Goal: Navigation & Orientation: Find specific page/section

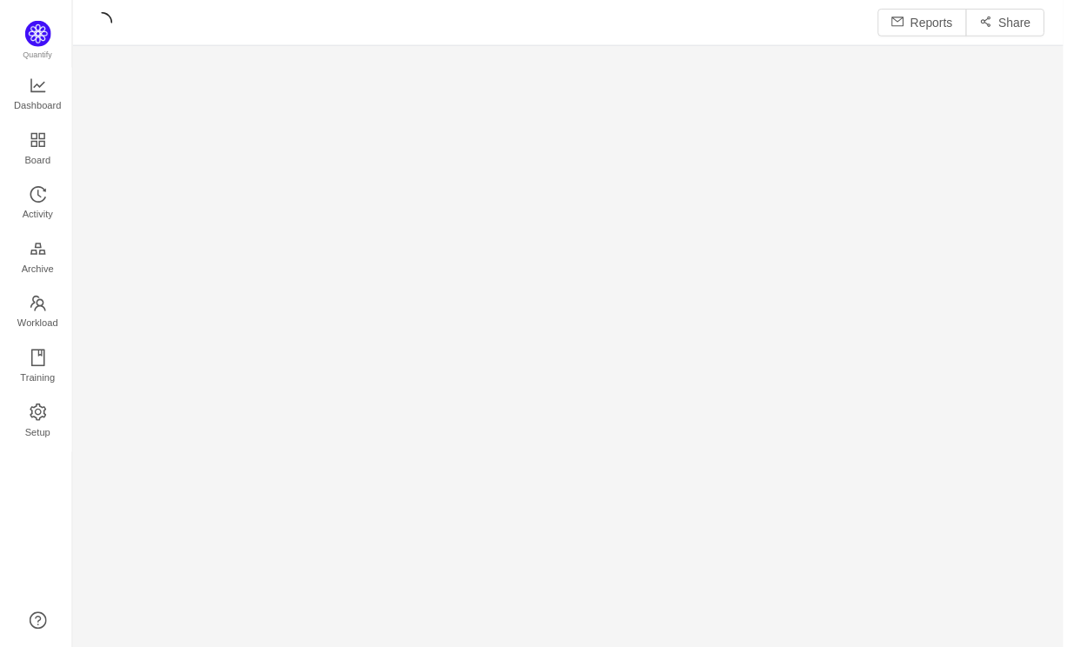
scroll to position [625, 958]
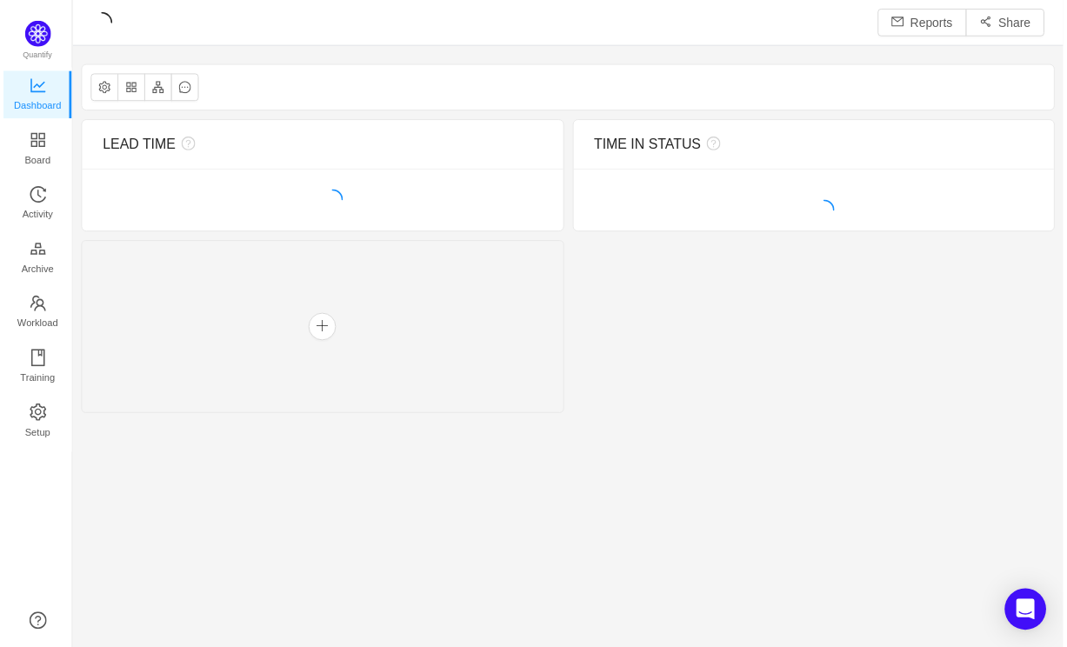
scroll to position [621, 958]
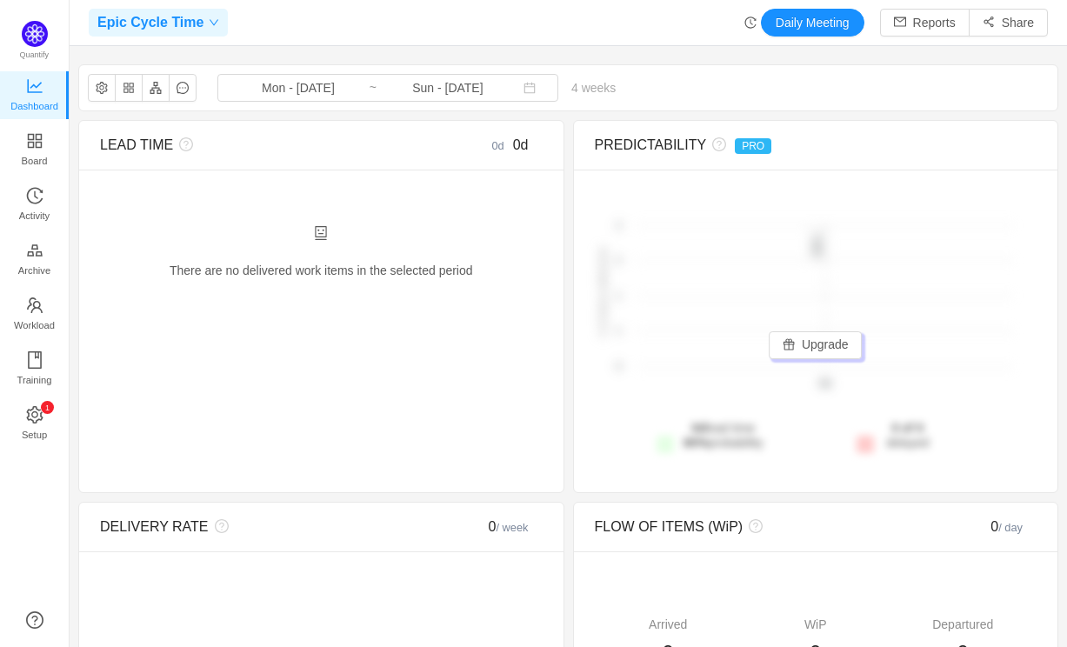
click at [203, 21] on span at bounding box center [211, 22] width 16 height 10
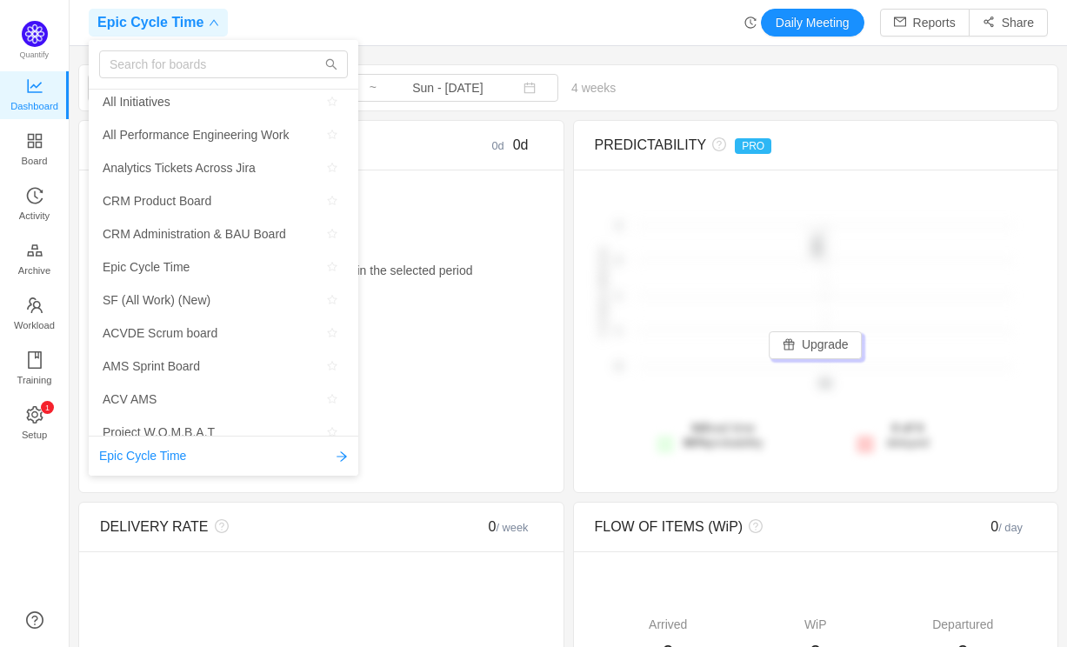
scroll to position [0, 0]
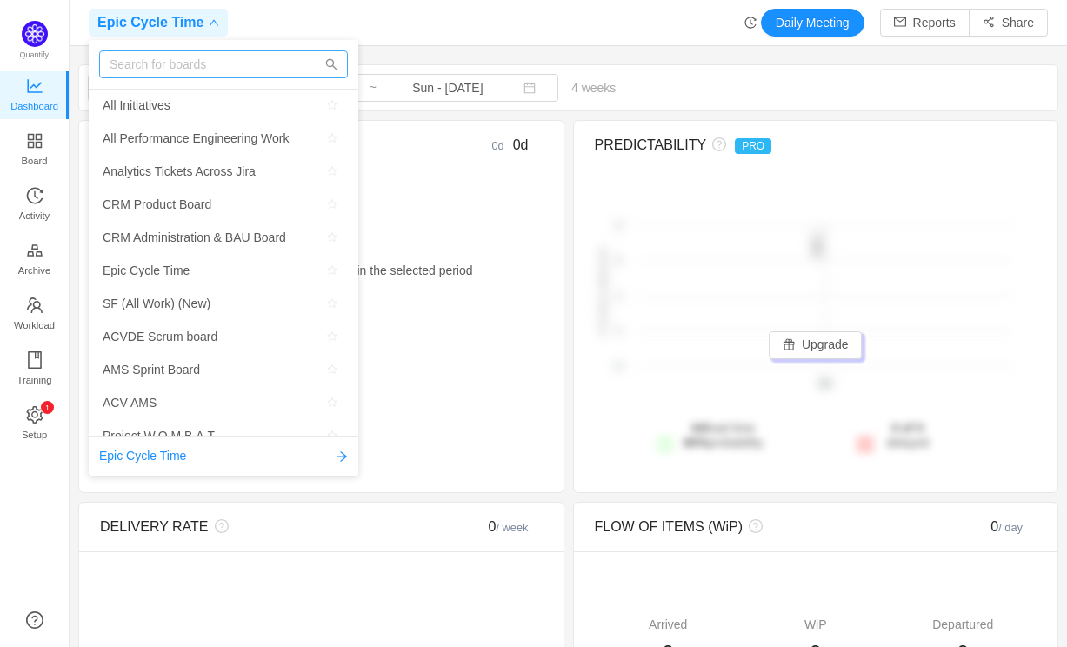
click at [168, 68] on input "text" at bounding box center [223, 64] width 249 height 28
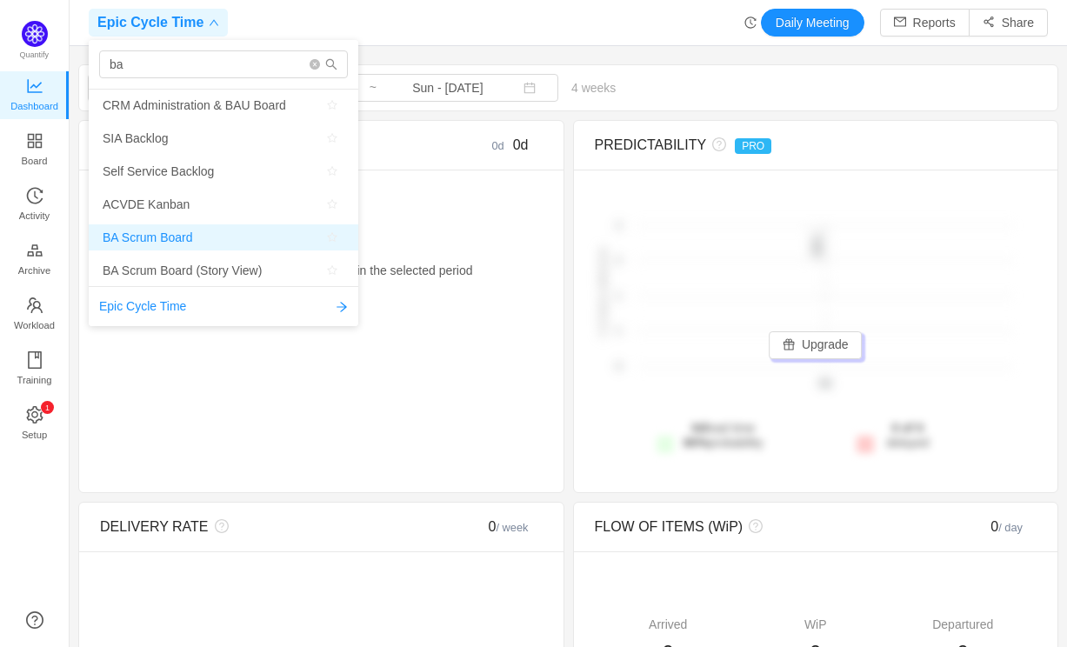
type input "ba"
click at [178, 238] on span "BA Scrum Board" at bounding box center [148, 237] width 90 height 26
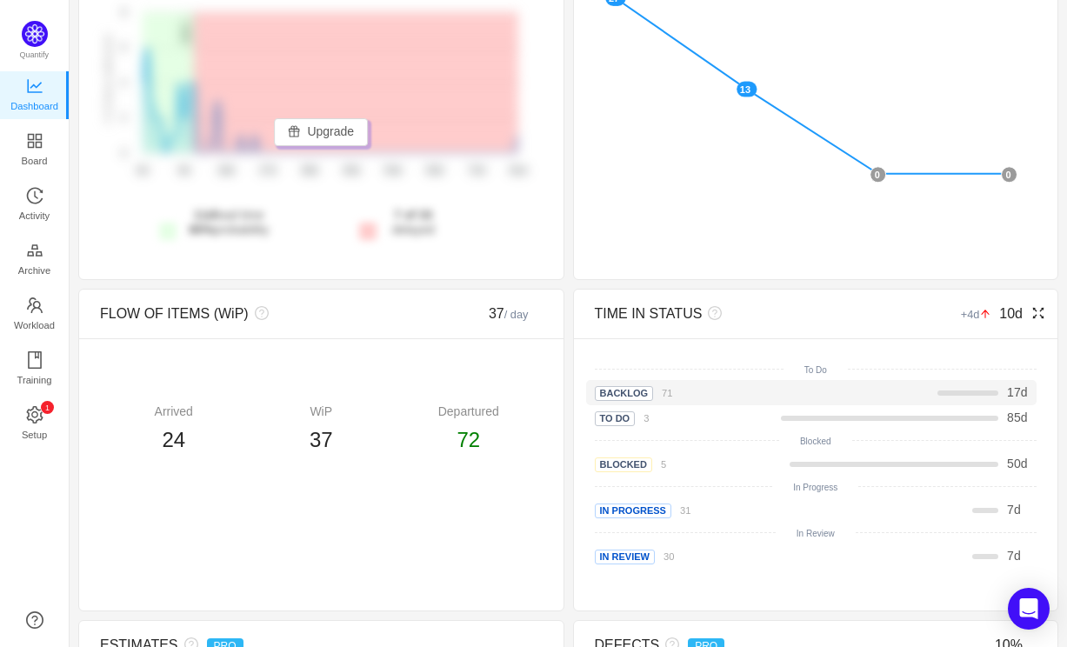
scroll to position [599, 0]
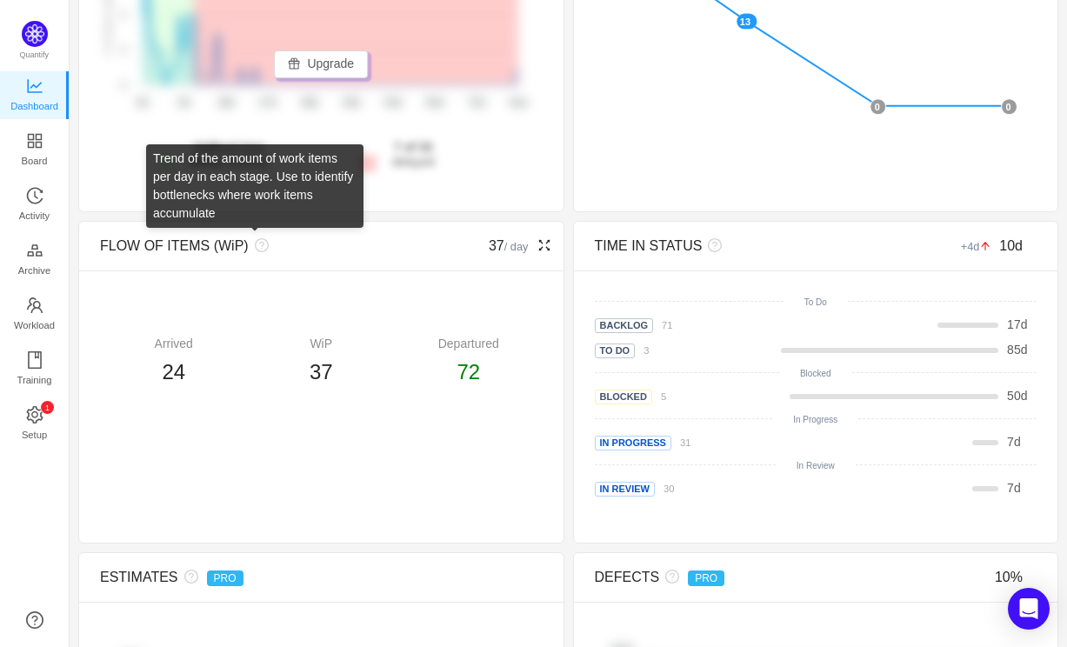
click at [260, 248] on icon "icon: question-circle" at bounding box center [262, 245] width 14 height 14
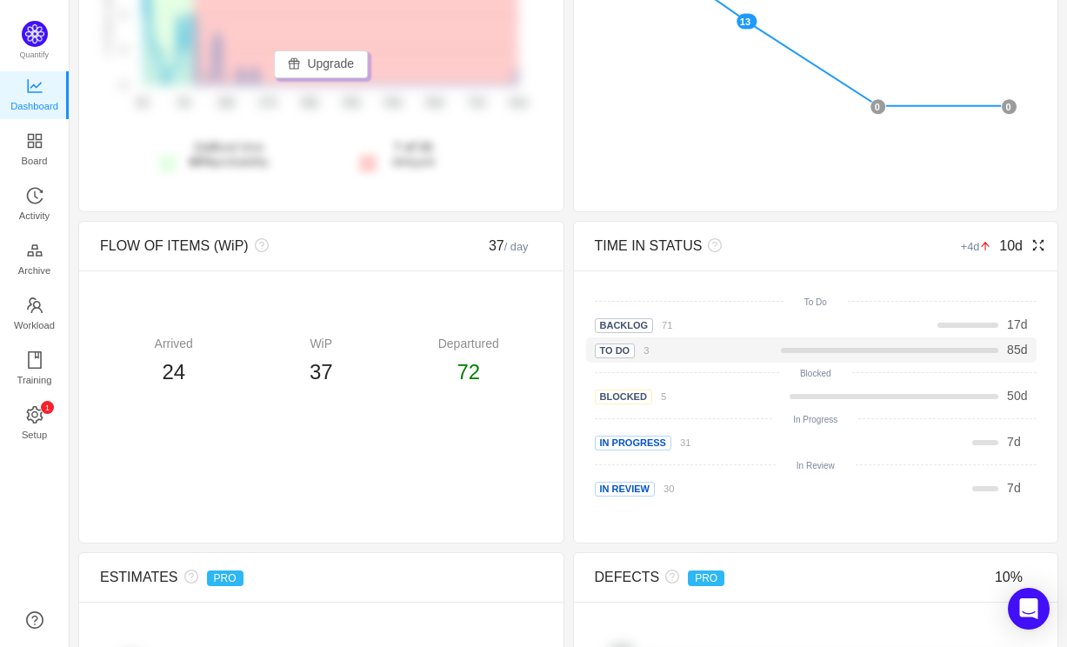
click at [615, 350] on span "To Do" at bounding box center [615, 351] width 41 height 15
click at [776, 353] on div "85 d" at bounding box center [899, 350] width 250 height 18
click at [644, 350] on small "3" at bounding box center [646, 350] width 5 height 10
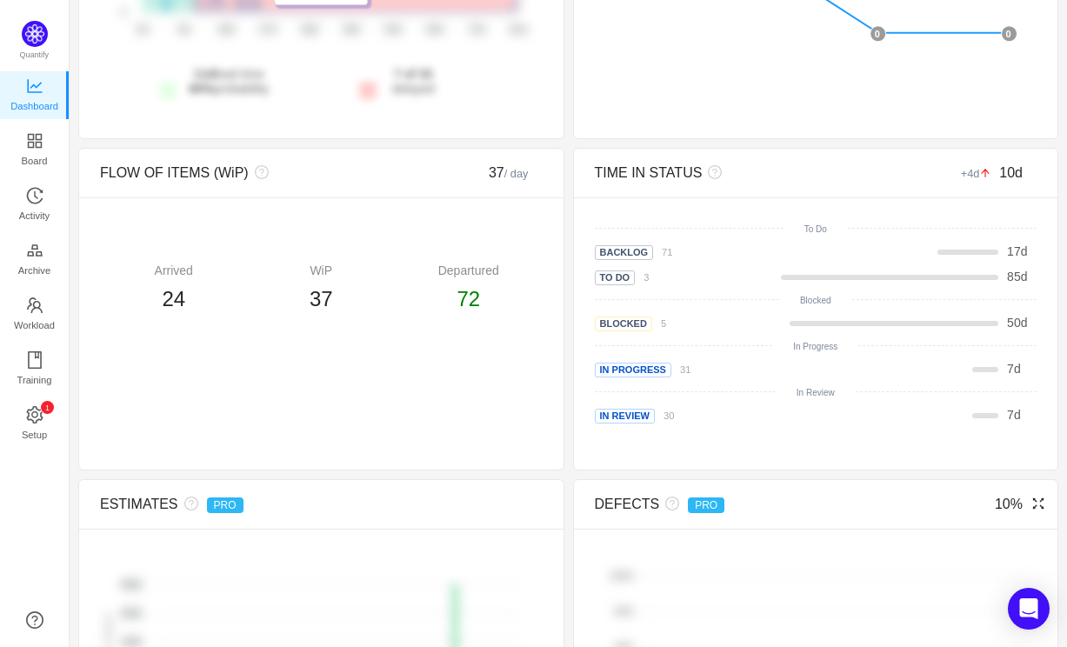
scroll to position [925, 0]
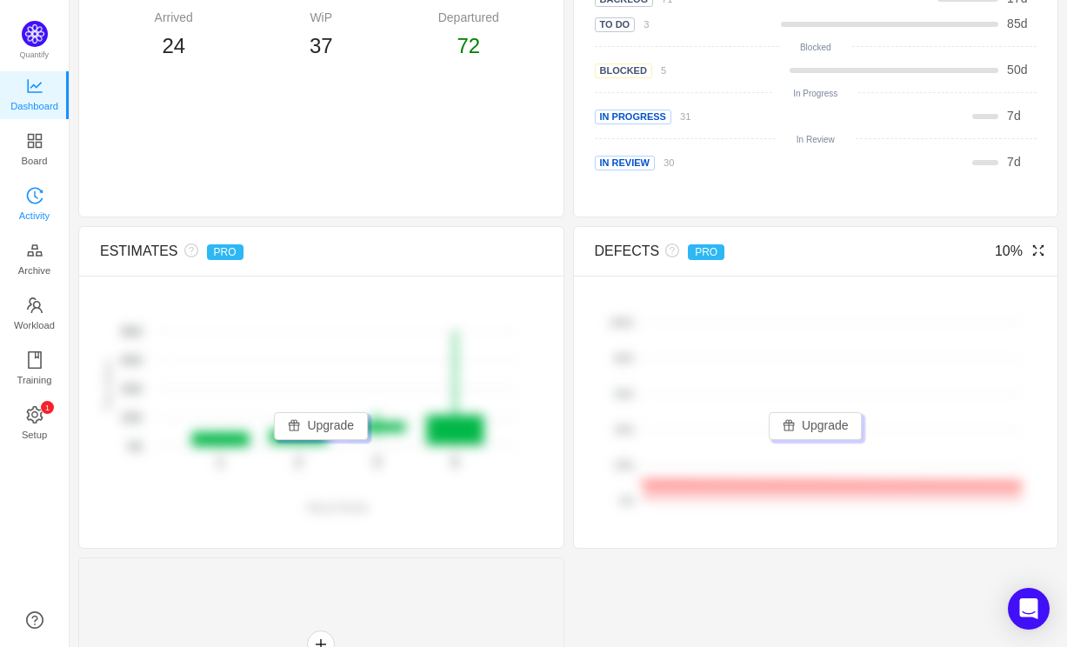
click at [37, 203] on span "Activity" at bounding box center [34, 215] width 30 height 35
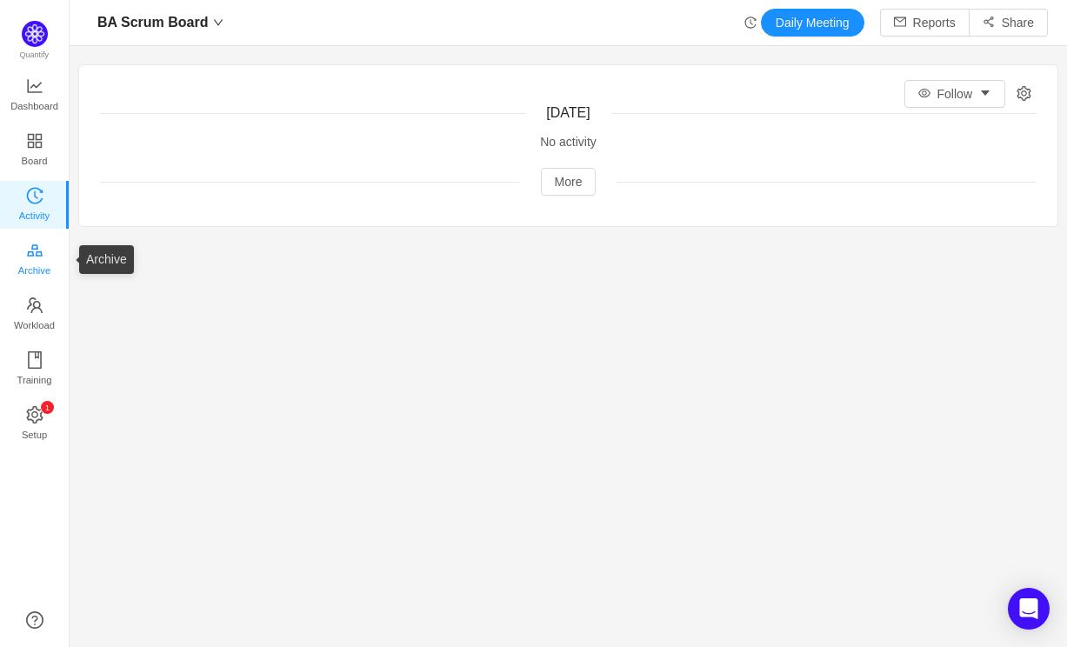
click at [30, 250] on icon "icon: gold" at bounding box center [34, 250] width 17 height 17
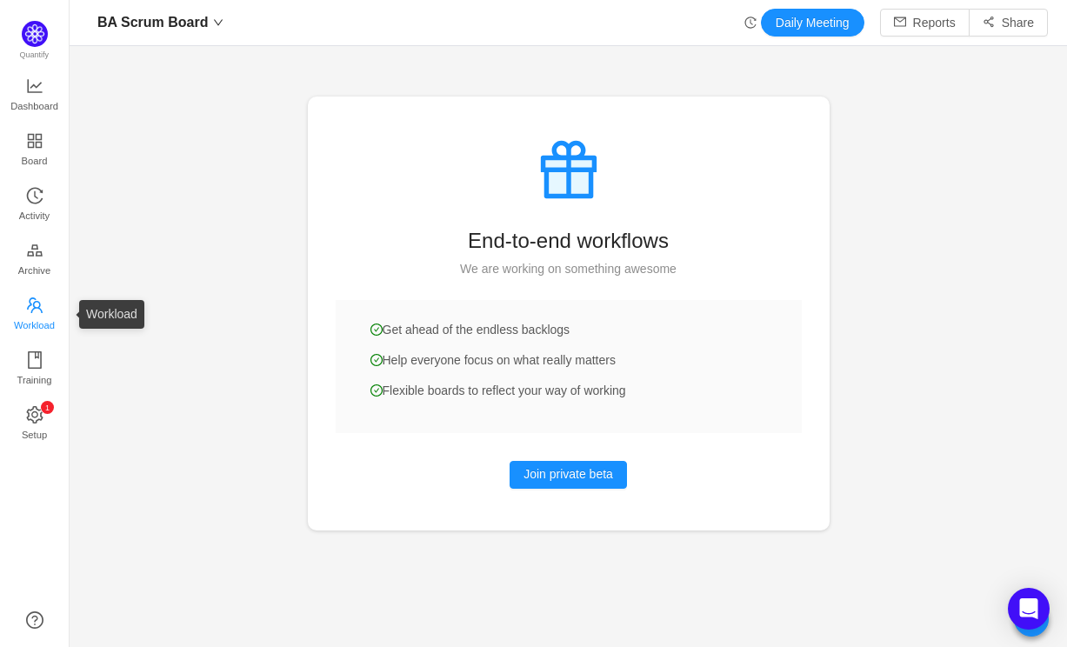
click at [26, 307] on link "Workload" at bounding box center [34, 314] width 17 height 35
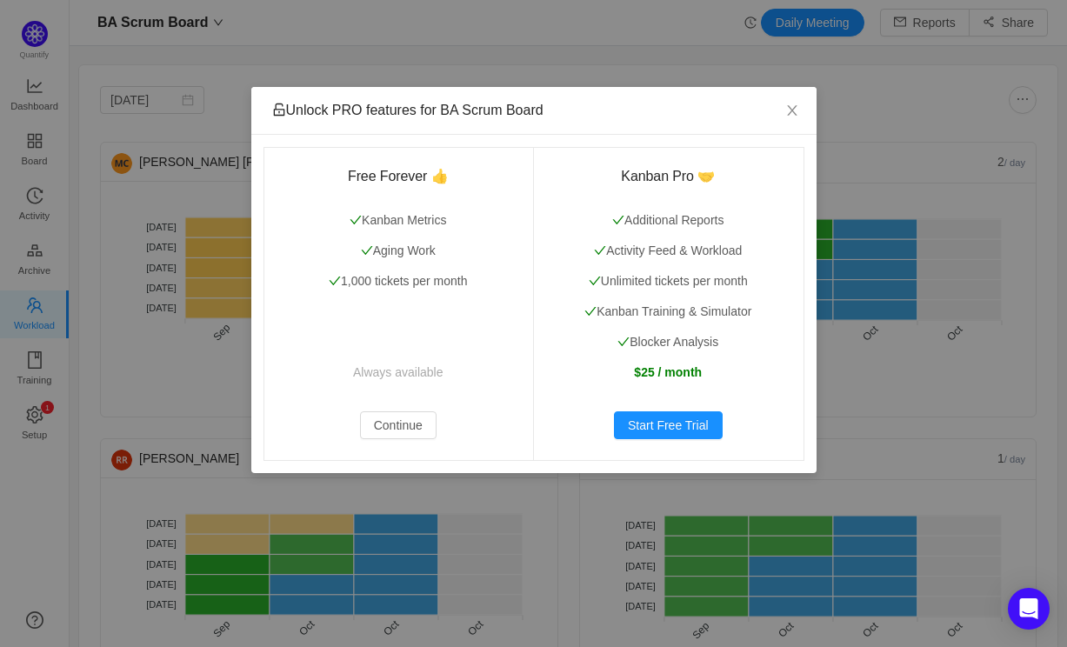
drag, startPoint x: 667, startPoint y: 108, endPoint x: 739, endPoint y: 110, distance: 72.2
click at [739, 110] on div "Unlock PRO features for BA Scrum Board" at bounding box center [534, 110] width 524 height 19
click at [407, 422] on button "Continue" at bounding box center [398, 425] width 77 height 28
click at [408, 422] on button "Continue" at bounding box center [398, 425] width 77 height 28
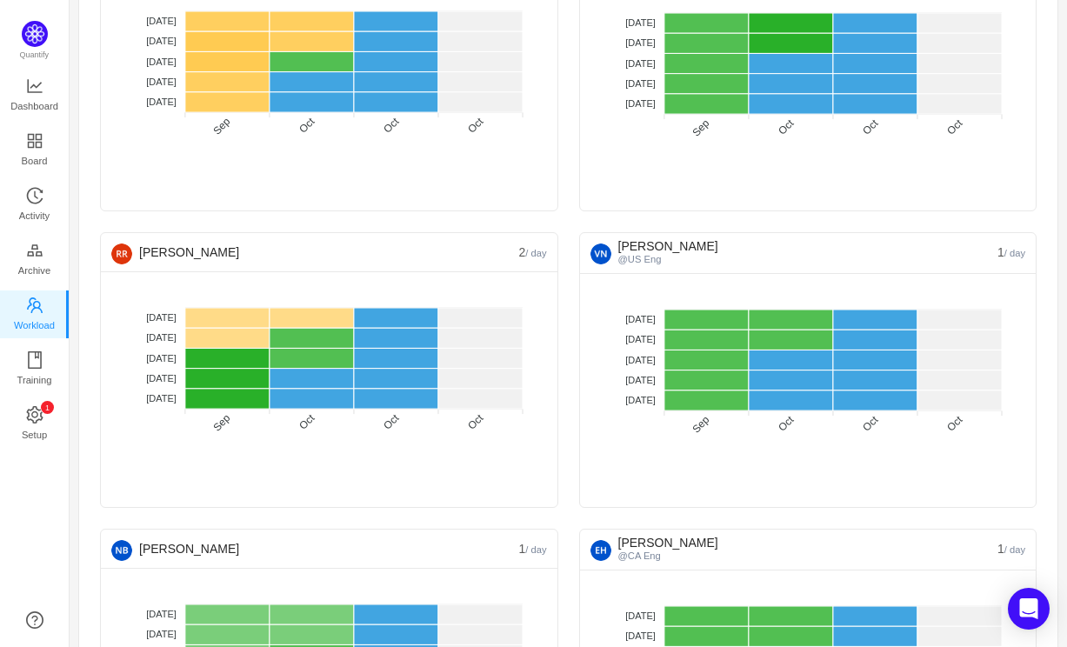
scroll to position [208, 0]
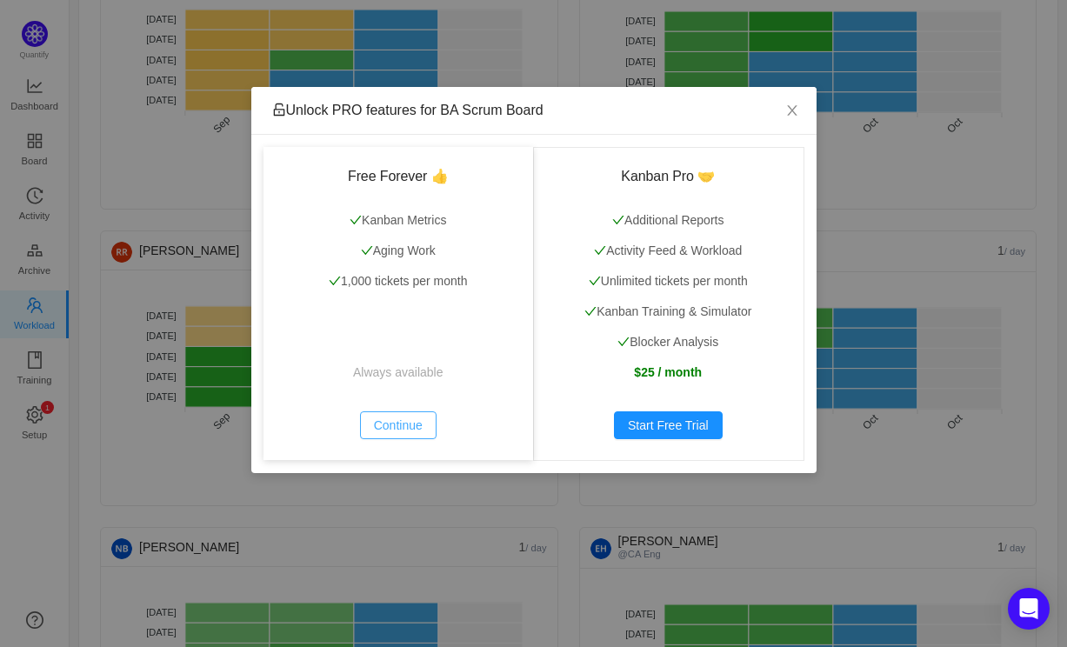
click at [408, 421] on button "Continue" at bounding box center [398, 425] width 77 height 28
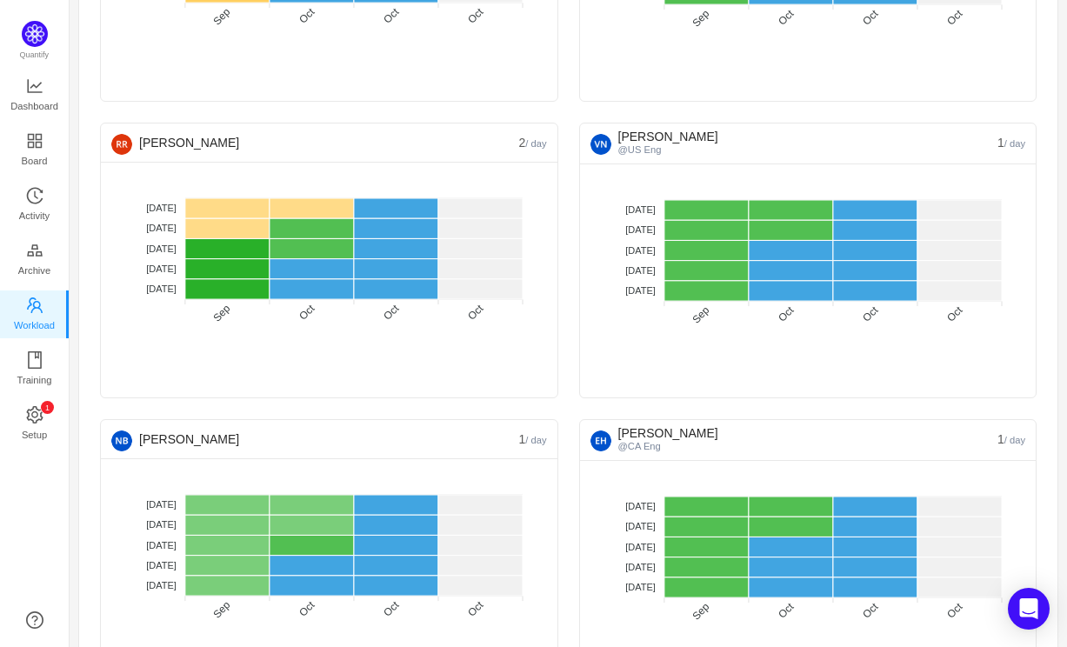
scroll to position [410, 0]
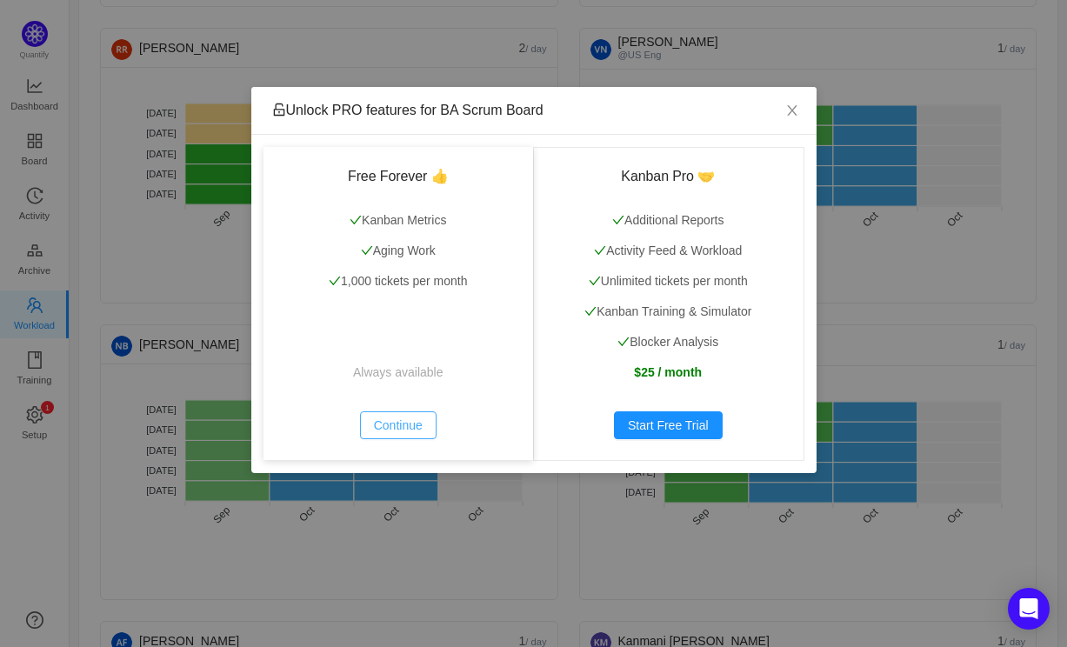
click at [408, 421] on button "Continue" at bounding box center [398, 425] width 77 height 28
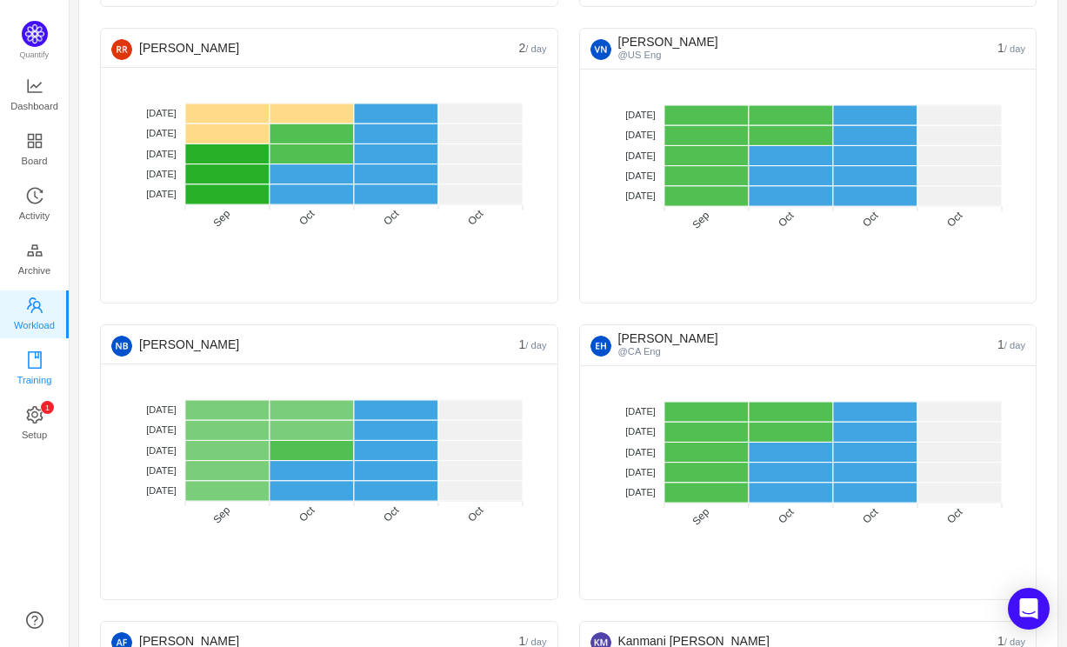
click at [26, 352] on icon "icon: book" at bounding box center [34, 359] width 17 height 17
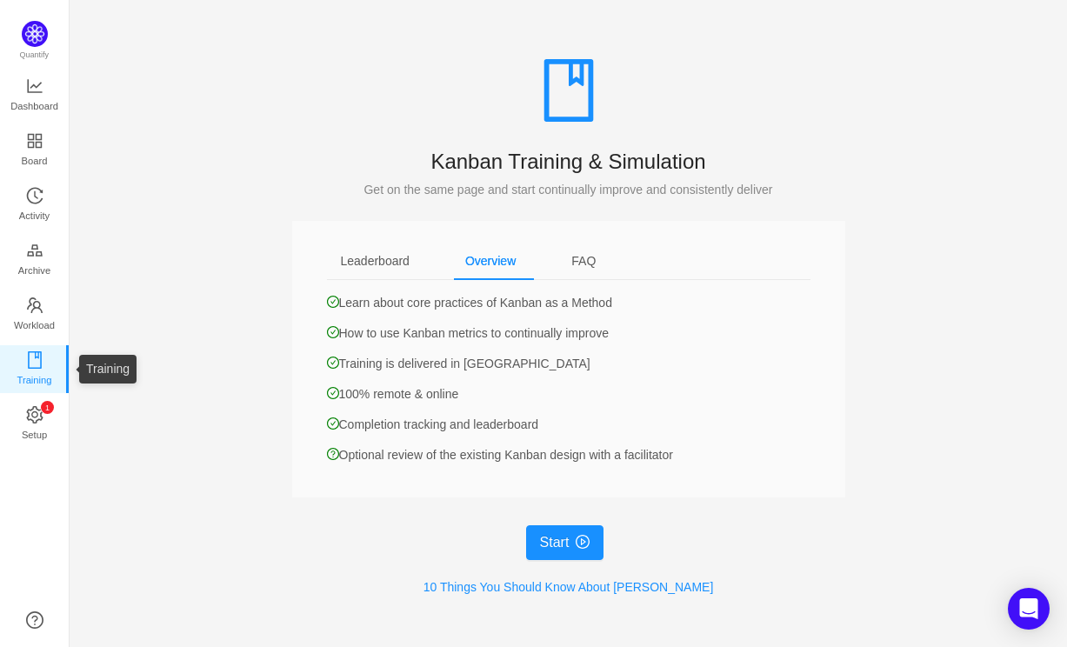
scroll to position [46, 0]
click at [33, 422] on span "Setup" at bounding box center [34, 434] width 25 height 35
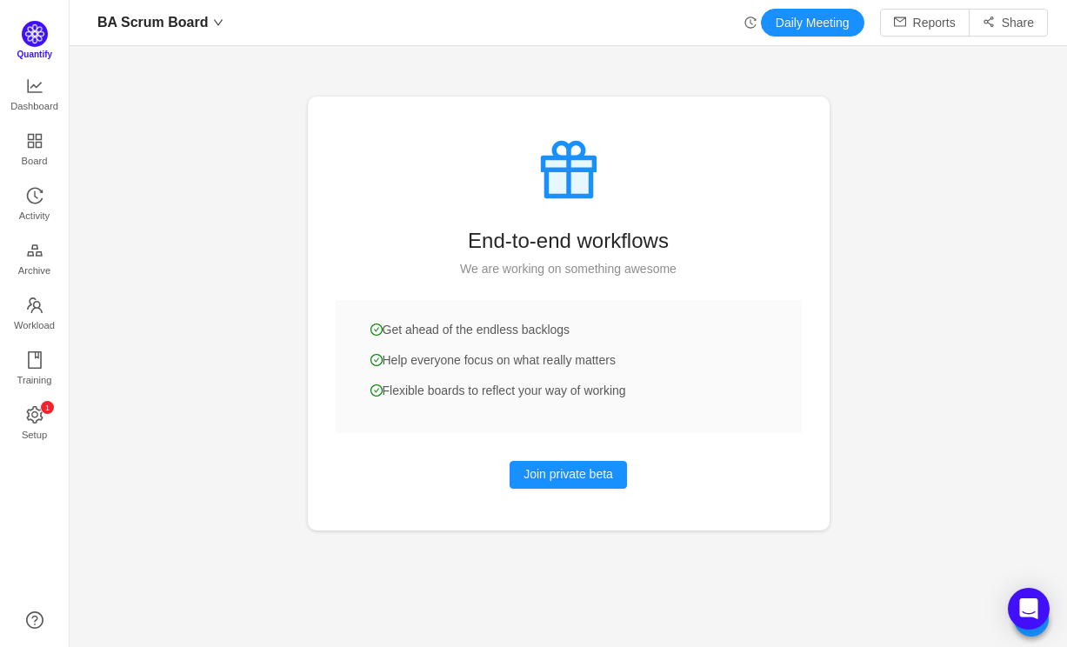
click at [37, 34] on img at bounding box center [35, 34] width 26 height 26
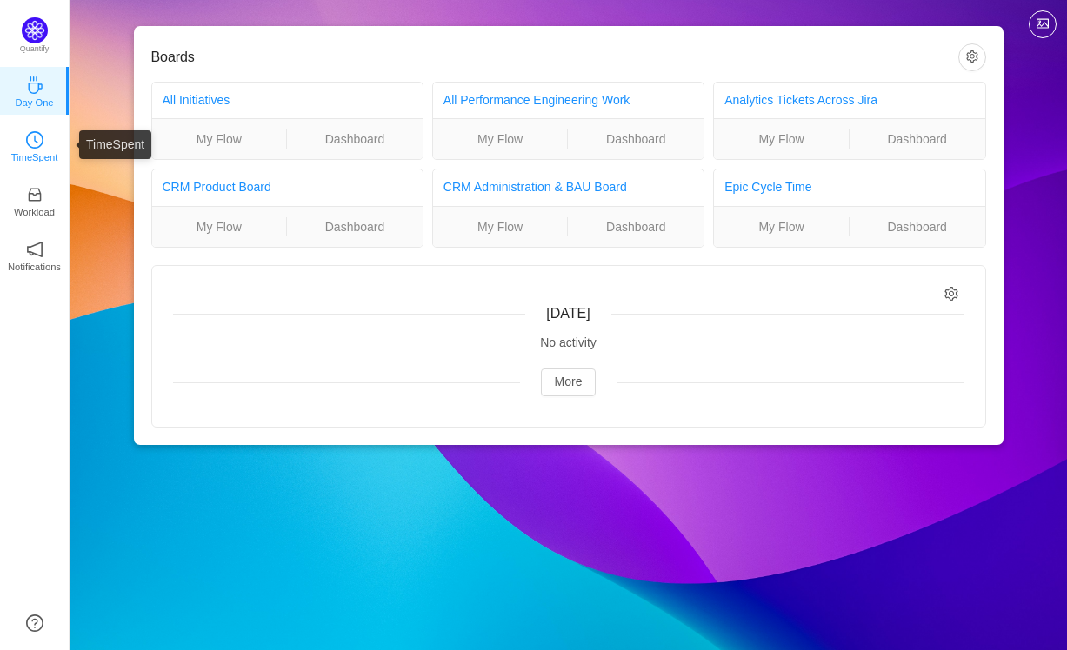
click at [37, 131] on icon "icon: clock-circle" at bounding box center [34, 139] width 17 height 17
